Goal: Transaction & Acquisition: Download file/media

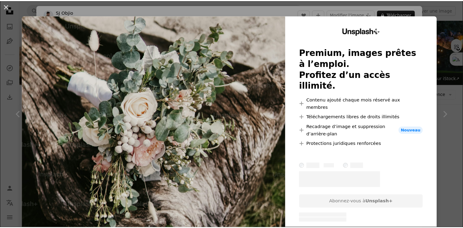
scroll to position [887, 0]
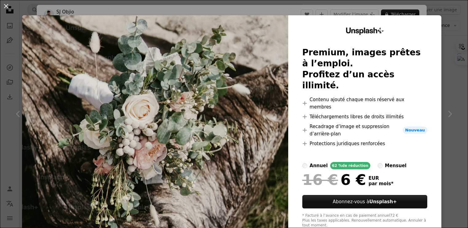
drag, startPoint x: 7, startPoint y: 9, endPoint x: 30, endPoint y: 29, distance: 30.2
click at [7, 9] on button "An X shape" at bounding box center [5, 5] width 7 height 7
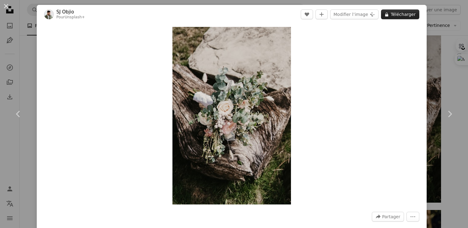
click at [404, 13] on button "A lock Télécharger" at bounding box center [400, 14] width 38 height 10
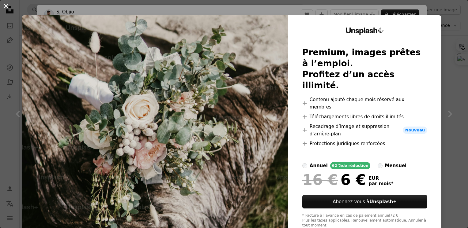
click at [8, 7] on button "An X shape" at bounding box center [5, 5] width 7 height 7
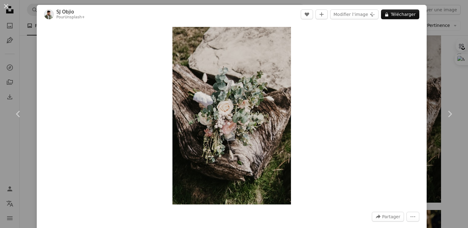
click at [2, 4] on button "An X shape" at bounding box center [5, 5] width 7 height 7
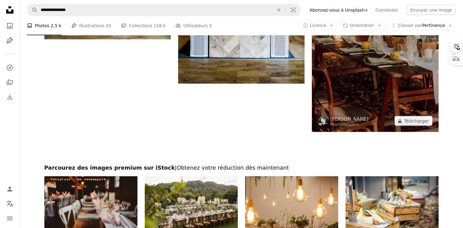
scroll to position [1163, 0]
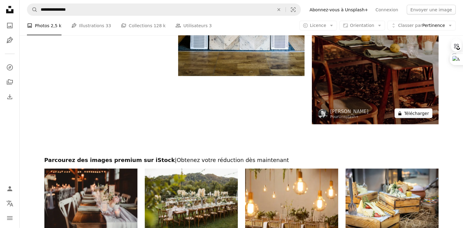
click at [407, 115] on button "A lock Télécharger" at bounding box center [413, 114] width 38 height 10
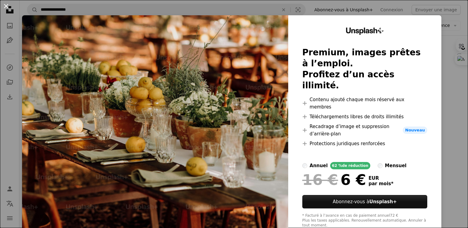
click at [7, 7] on button "An X shape" at bounding box center [5, 5] width 7 height 7
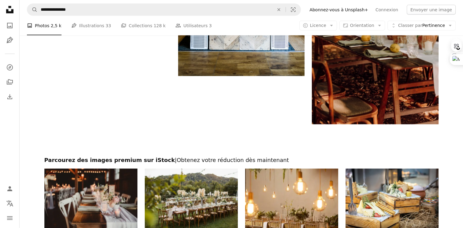
scroll to position [1224, 0]
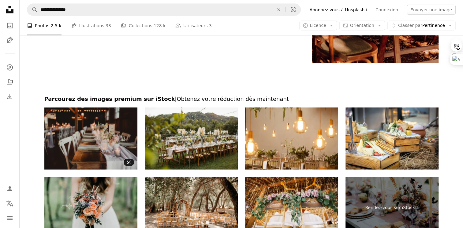
click at [101, 140] on img at bounding box center [90, 139] width 93 height 62
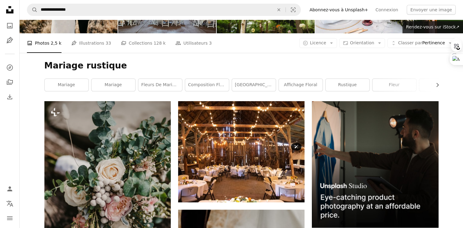
scroll to position [0, 0]
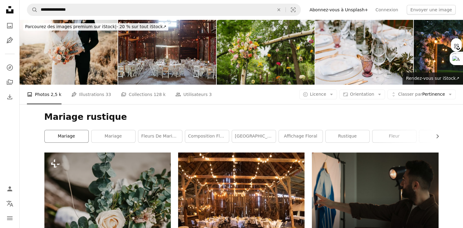
click at [70, 138] on link "mariage" at bounding box center [67, 136] width 44 height 12
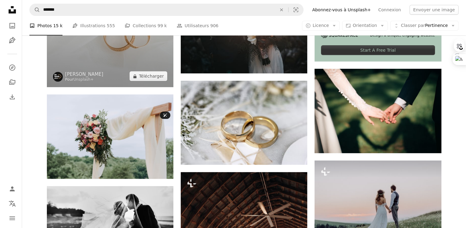
scroll to position [275, 0]
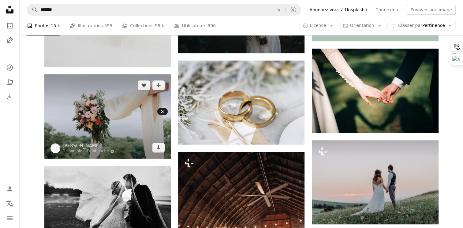
click at [111, 131] on img at bounding box center [107, 116] width 126 height 84
